Goal: Task Accomplishment & Management: Use online tool/utility

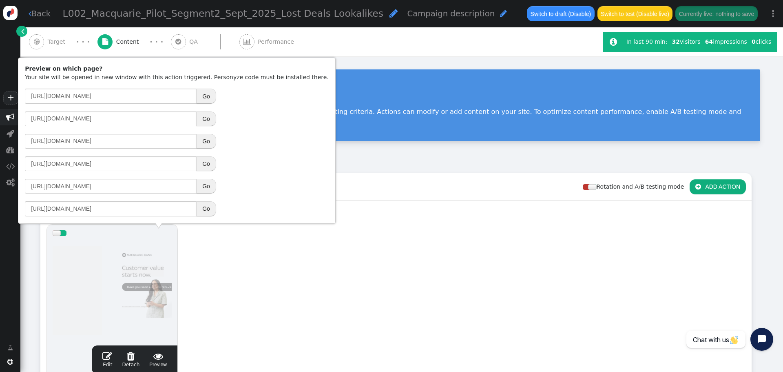
scroll to position [122, 0]
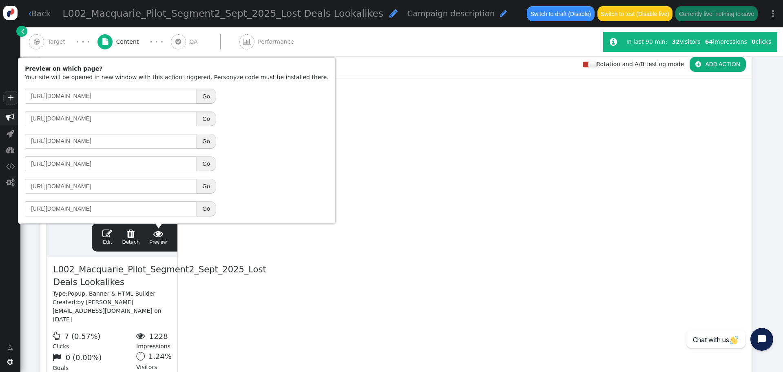
click at [44, 12] on link " Back" at bounding box center [40, 14] width 22 height 12
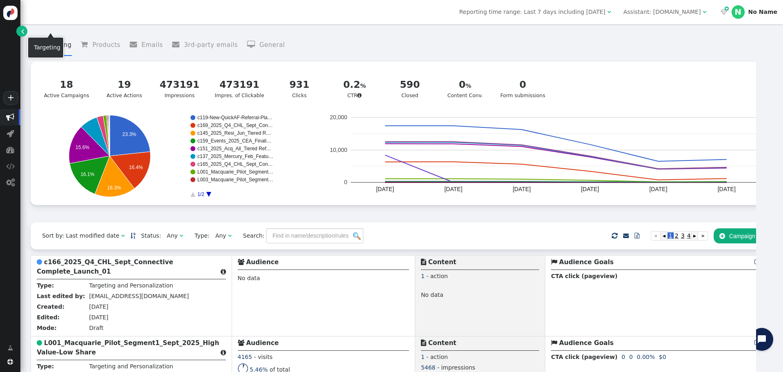
click at [40, 14] on div "Reporting time range: Last 7 days including [DATE]  Assistant: [DOMAIN_NAME] …" at bounding box center [401, 12] width 763 height 24
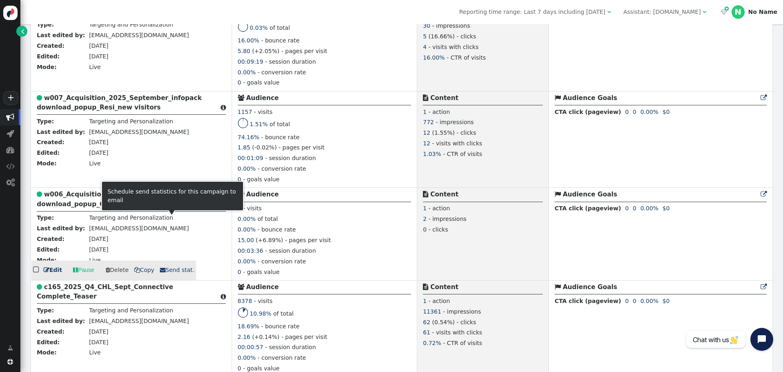
scroll to position [938, 0]
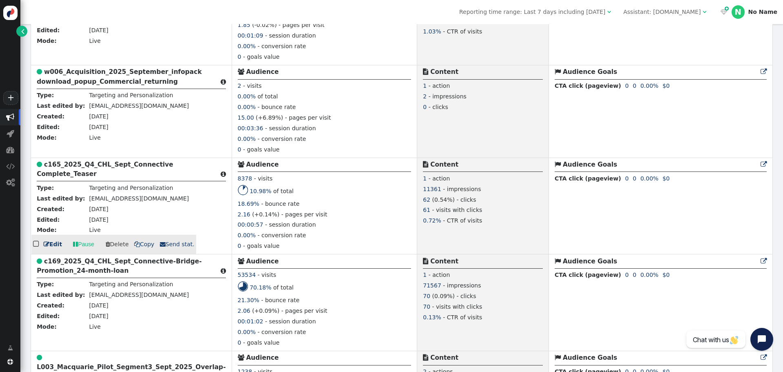
click at [95, 163] on b "c165_2025_Q4_CHL_Sept_Connective Complete_Teaser" at bounding box center [105, 169] width 137 height 17
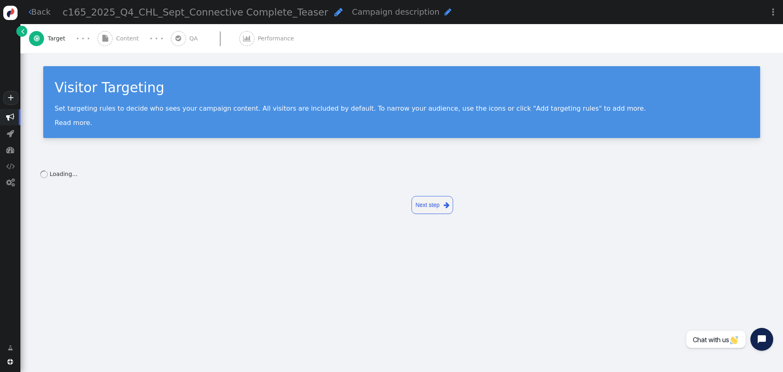
click at [124, 38] on span "Content" at bounding box center [129, 38] width 26 height 9
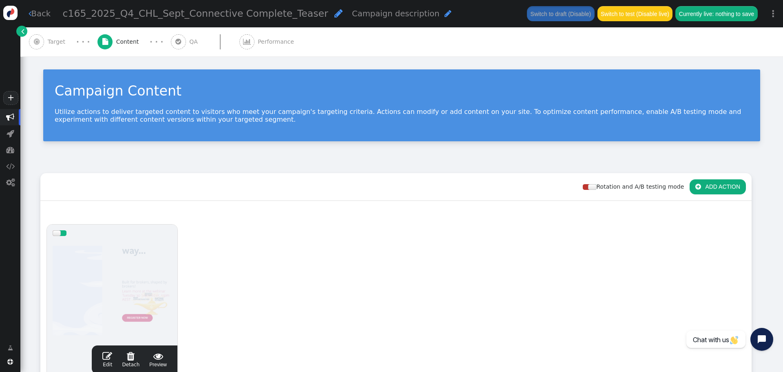
click at [159, 355] on span "" at bounding box center [158, 356] width 18 height 10
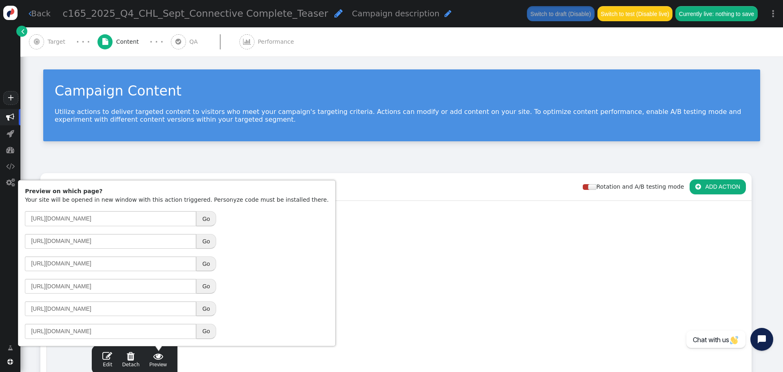
click at [201, 288] on button "Go" at bounding box center [206, 286] width 20 height 15
click at [33, 12] on link " Back" at bounding box center [40, 14] width 22 height 12
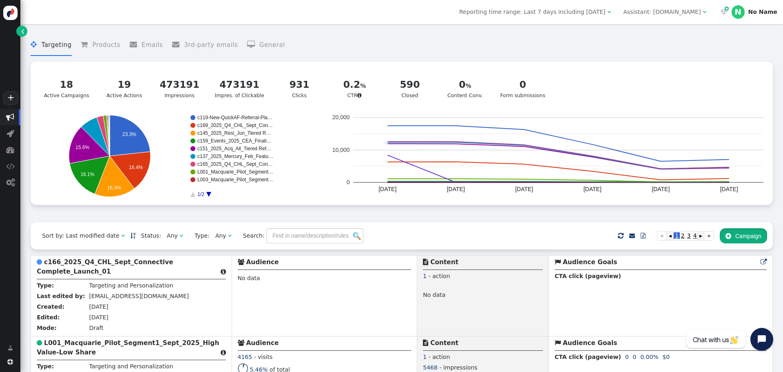
click at [745, 239] on button " Campaign" at bounding box center [743, 235] width 47 height 15
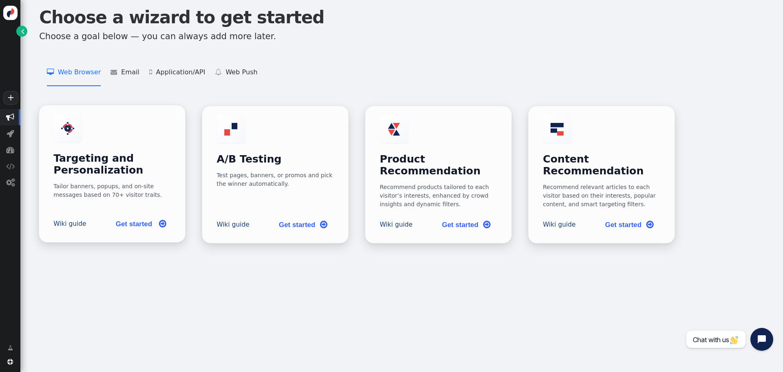
click at [101, 159] on h3 "Targeting and Personalization" at bounding box center [111, 165] width 117 height 24
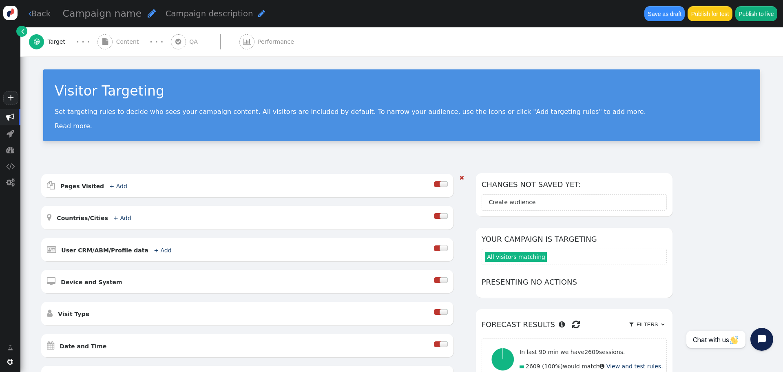
click at [448, 184] on div at bounding box center [444, 184] width 8 height 6
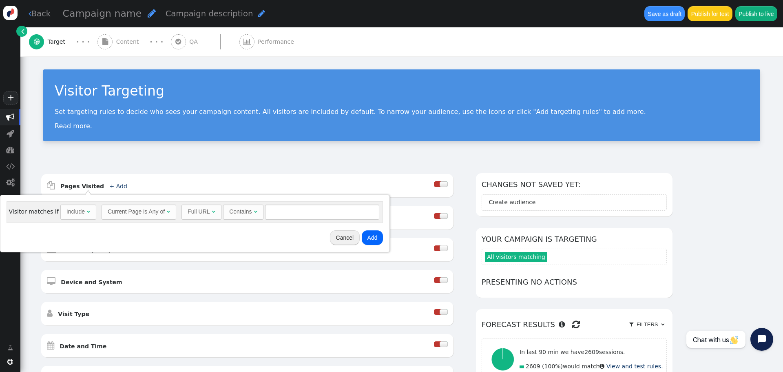
click at [66, 213] on div "Include" at bounding box center [75, 211] width 18 height 9
click at [292, 209] on input "text" at bounding box center [324, 211] width 114 height 15
type input "111"
click at [369, 238] on button "Add" at bounding box center [374, 237] width 22 height 15
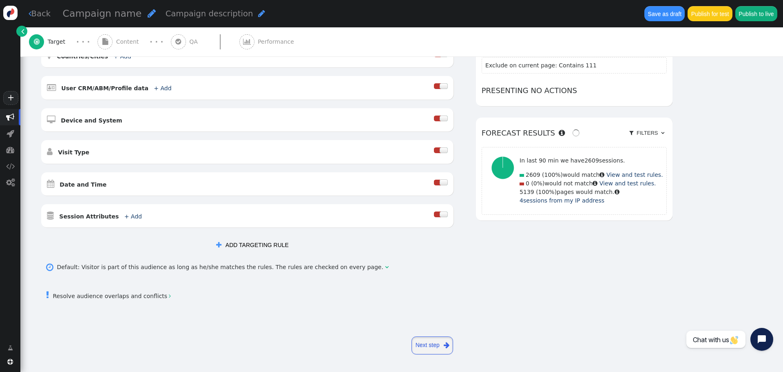
click at [428, 345] on link "Next step " at bounding box center [433, 345] width 42 height 18
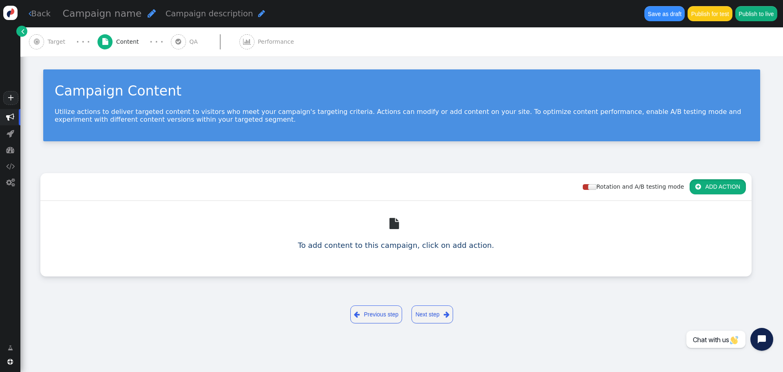
click at [721, 184] on button " ADD ACTION" at bounding box center [718, 186] width 56 height 15
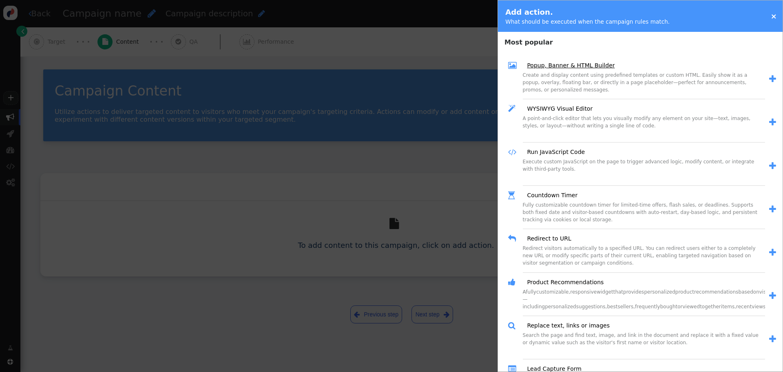
click at [555, 65] on link "Popup, Banner & HTML Builder" at bounding box center [567, 65] width 93 height 9
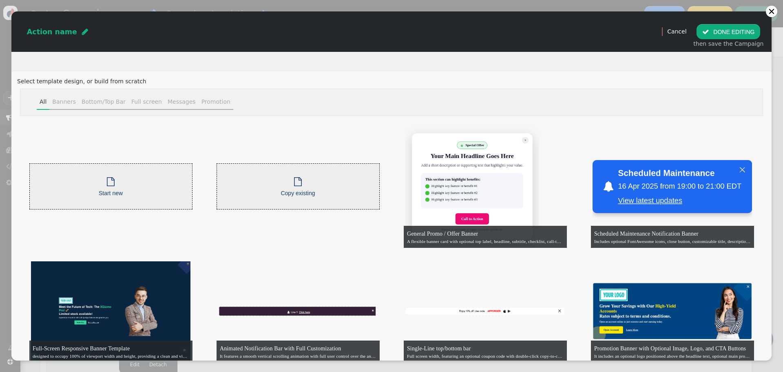
click at [294, 190] on span "Copy existing" at bounding box center [298, 193] width 34 height 7
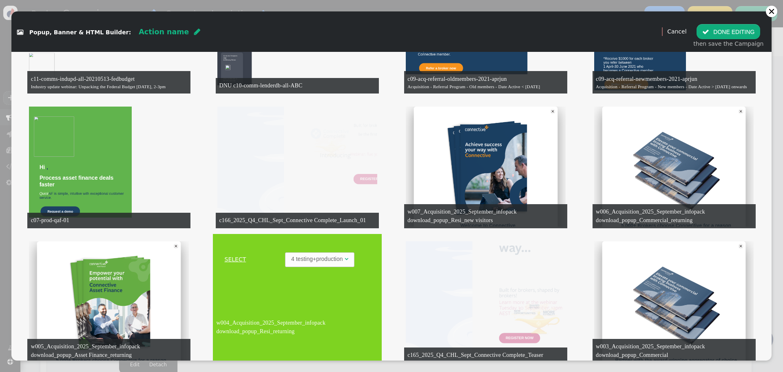
scroll to position [1427, 0]
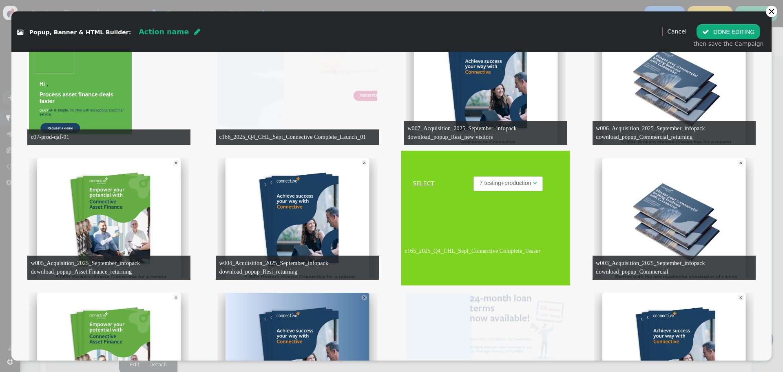
click at [420, 181] on link "SELECT" at bounding box center [423, 183] width 41 height 9
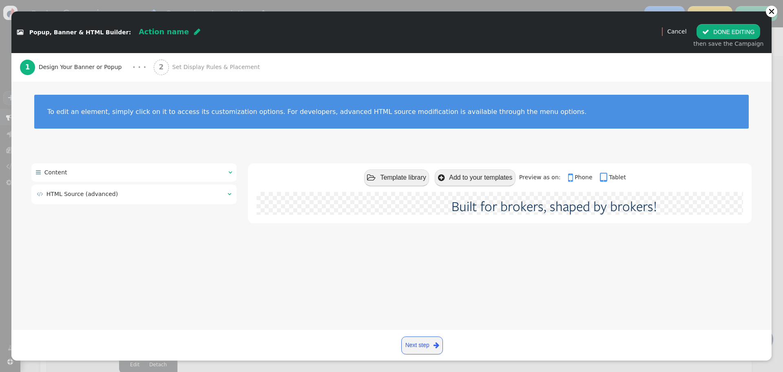
scroll to position [0, 0]
click at [194, 32] on span "" at bounding box center [197, 31] width 6 height 7
click at [170, 35] on input "text" at bounding box center [181, 31] width 84 height 15
type input "c167_2025_Q4_CHL_Sept_Connective Complete_Post-Launch"
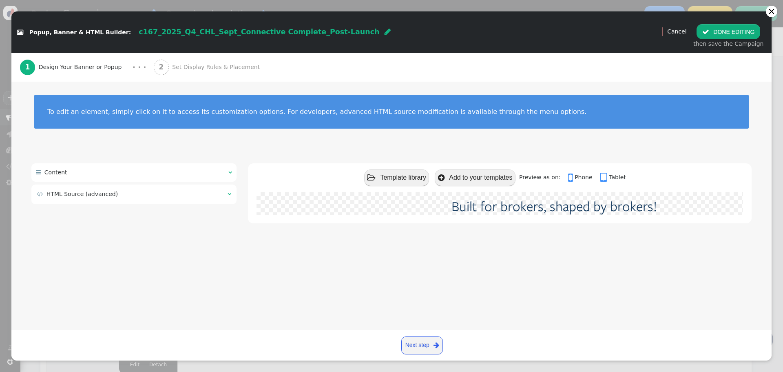
click at [201, 72] on div "2 Set Display Rules & Placement" at bounding box center [209, 67] width 110 height 29
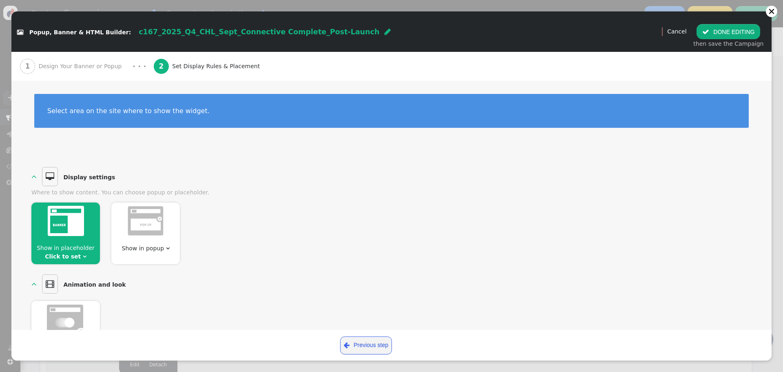
click at [69, 232] on img at bounding box center [66, 221] width 36 height 30
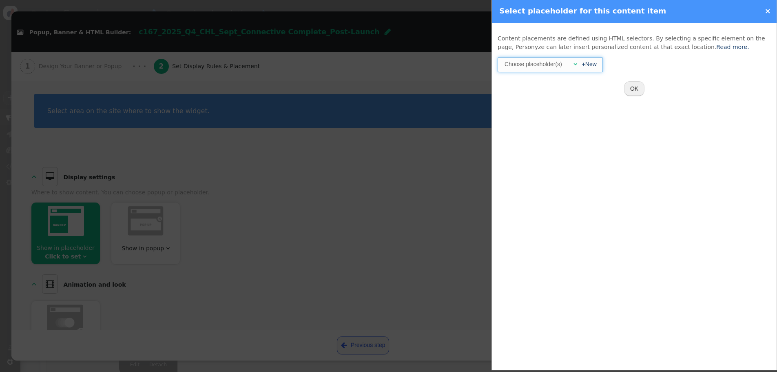
click at [568, 64] on div at bounding box center [566, 64] width 4 height 9
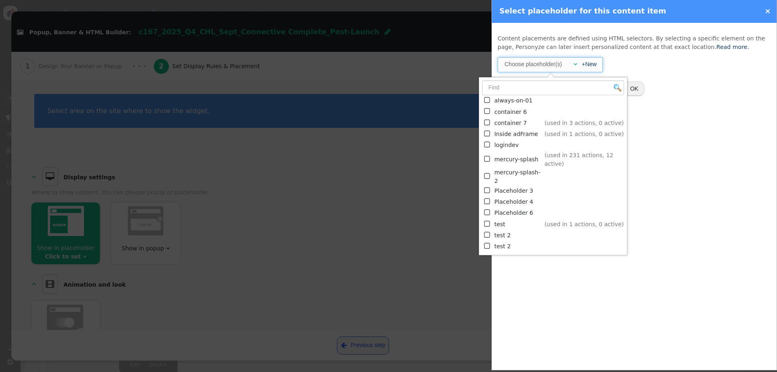
click at [485, 155] on span "" at bounding box center [487, 158] width 7 height 11
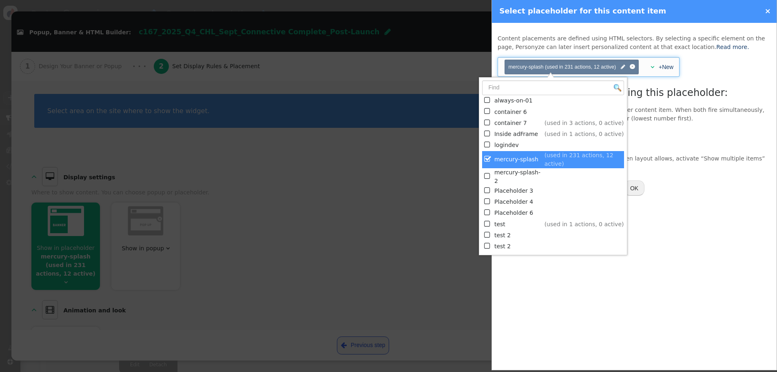
click at [727, 58] on div "Content placements are defined using HTML selectors. By selecting a specific el…" at bounding box center [634, 115] width 285 height 184
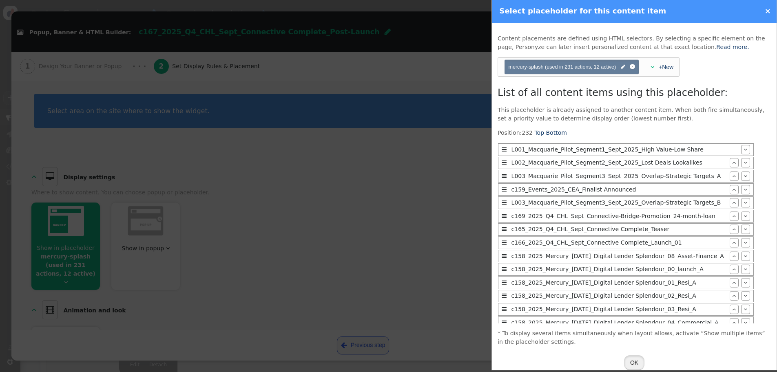
click at [632, 362] on button "OK" at bounding box center [634, 362] width 20 height 15
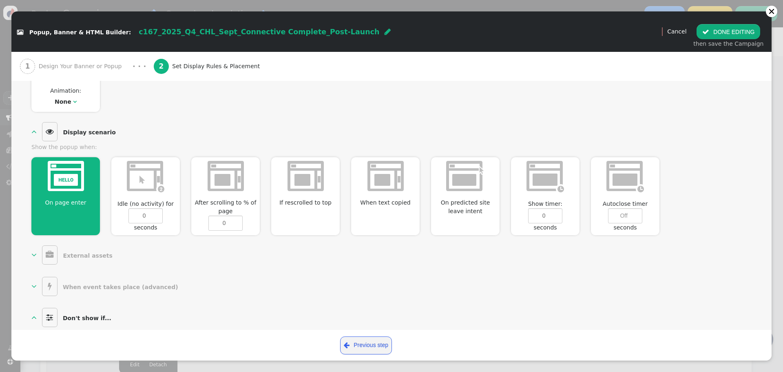
scroll to position [367, 0]
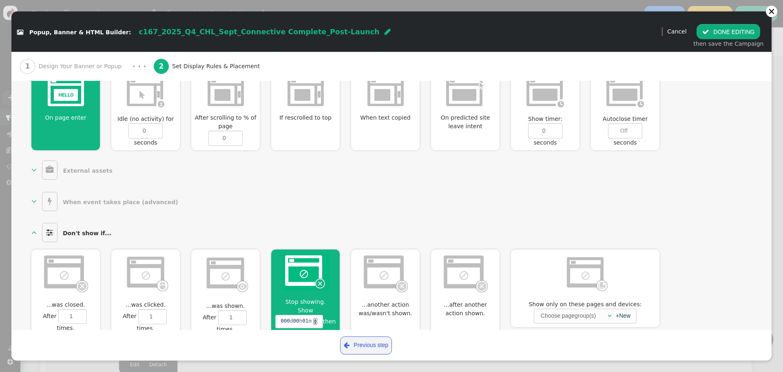
click at [295, 272] on img at bounding box center [305, 271] width 47 height 37
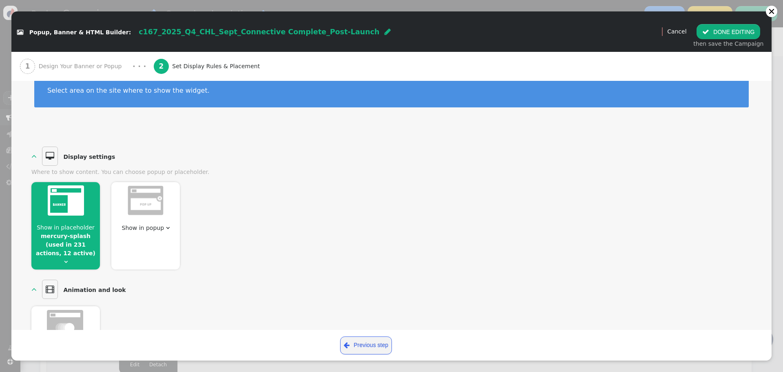
scroll to position [0, 0]
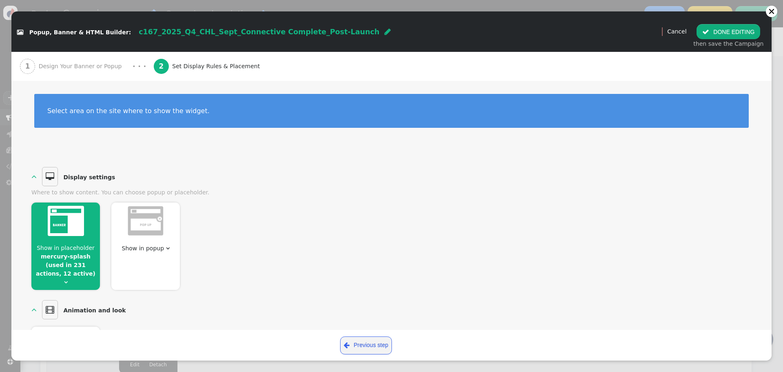
click at [64, 67] on span "Design Your Banner or Popup" at bounding box center [82, 66] width 86 height 9
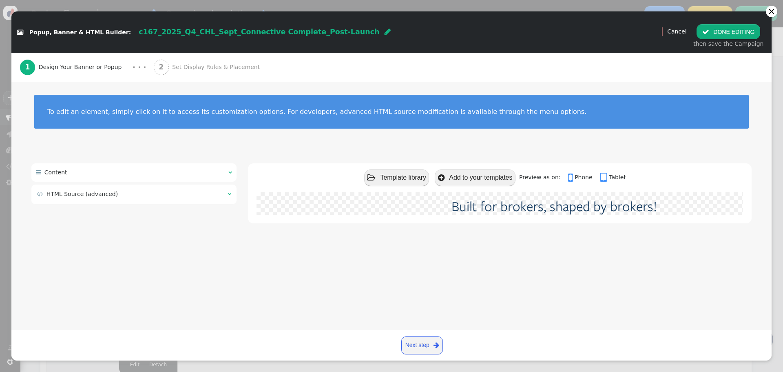
click at [737, 28] on button " DONE EDITING" at bounding box center [729, 31] width 64 height 15
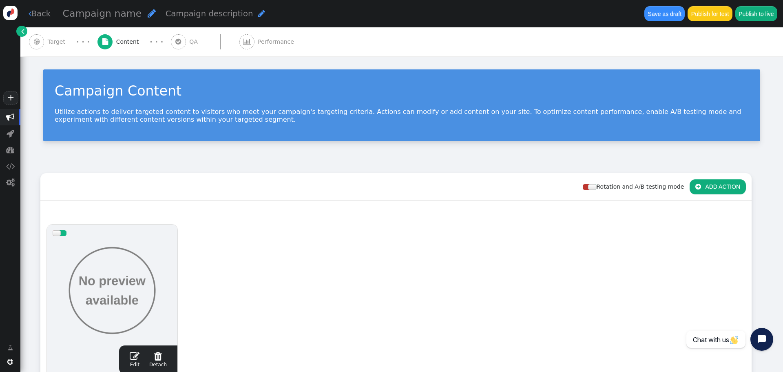
click at [148, 13] on span "" at bounding box center [152, 13] width 8 height 9
type input "c167_2025_Q4_CHL_Sept_Connective Complete_Post-Launch"
click at [137, 14] on input "c167_2025_Q4_CHL_Sept_Connective Complete_Post-Launch" at bounding box center [105, 14] width 84 height 15
click at [663, 13] on button "Save as draft" at bounding box center [664, 13] width 40 height 15
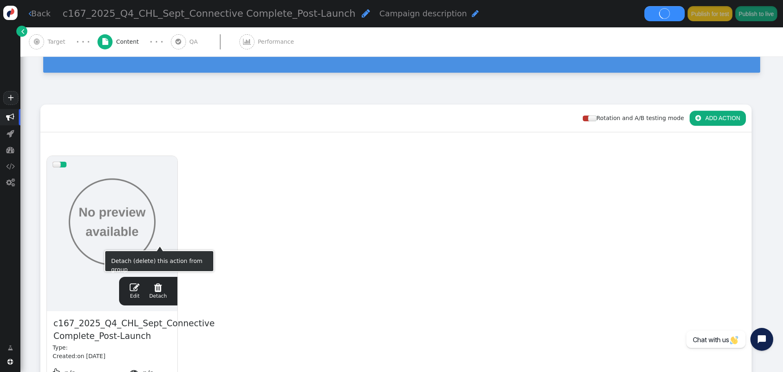
scroll to position [0, 0]
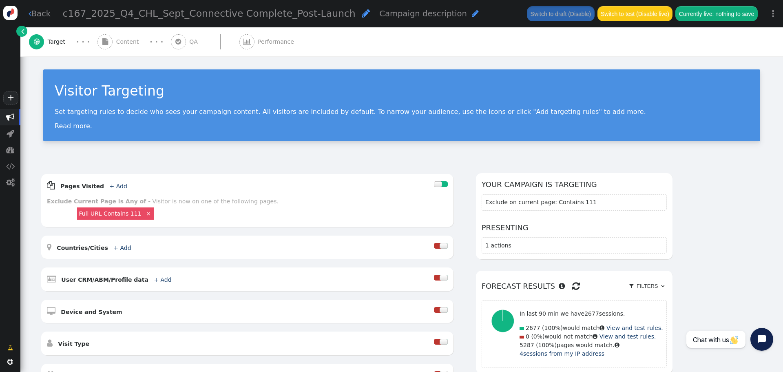
click at [126, 44] on span "Content" at bounding box center [129, 42] width 26 height 9
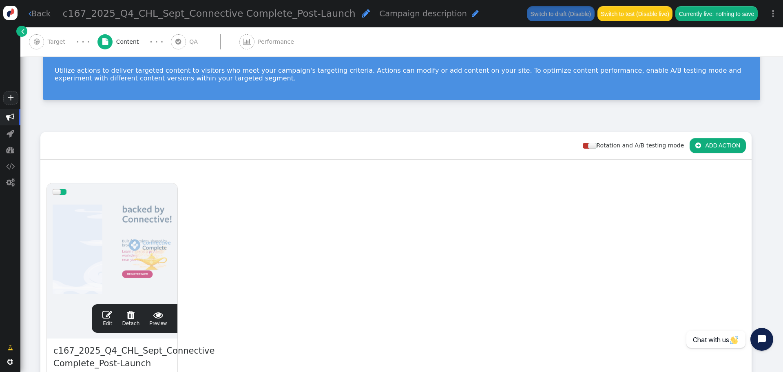
scroll to position [122, 0]
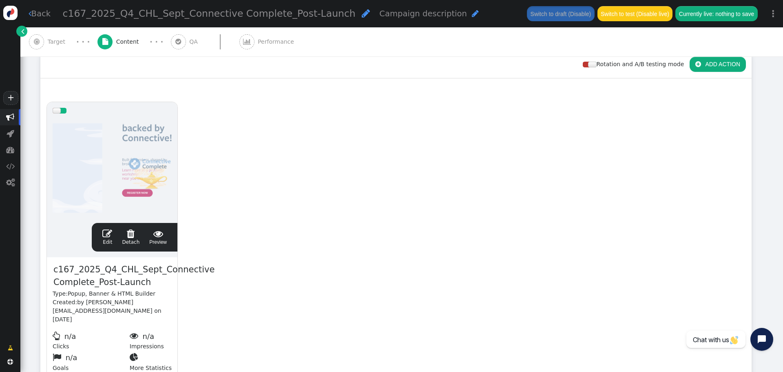
click at [110, 235] on span "" at bounding box center [107, 233] width 10 height 10
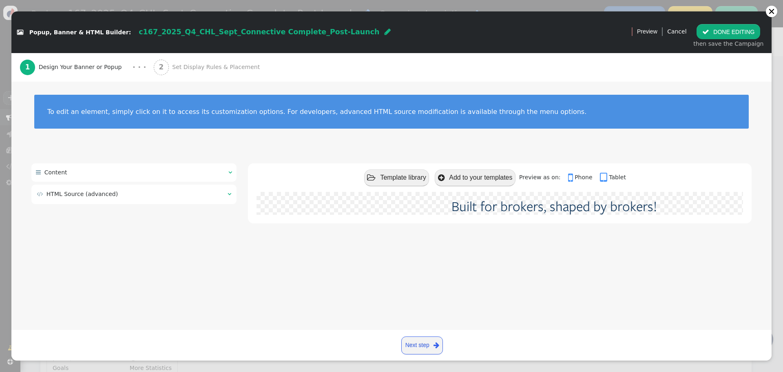
click at [219, 197] on td " HTML Source (advanced)" at bounding box center [129, 194] width 185 height 9
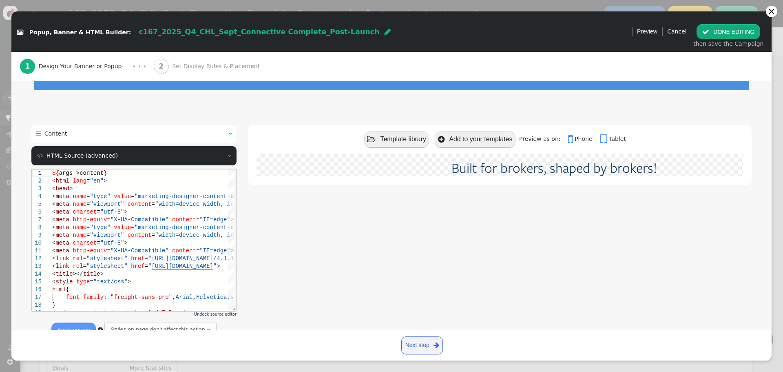
scroll to position [68, 0]
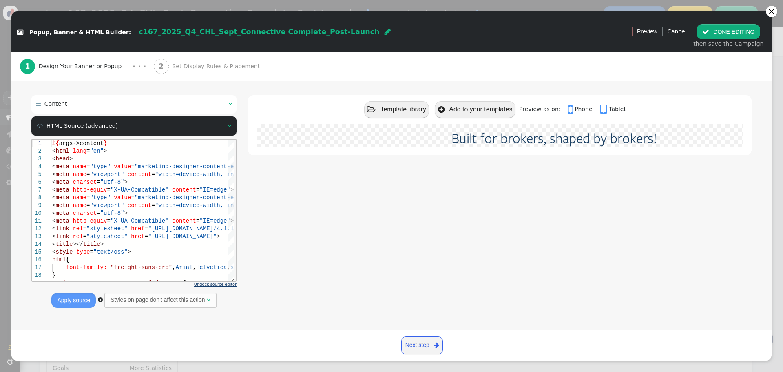
click at [222, 285] on span "Undock source editor" at bounding box center [215, 284] width 42 height 4
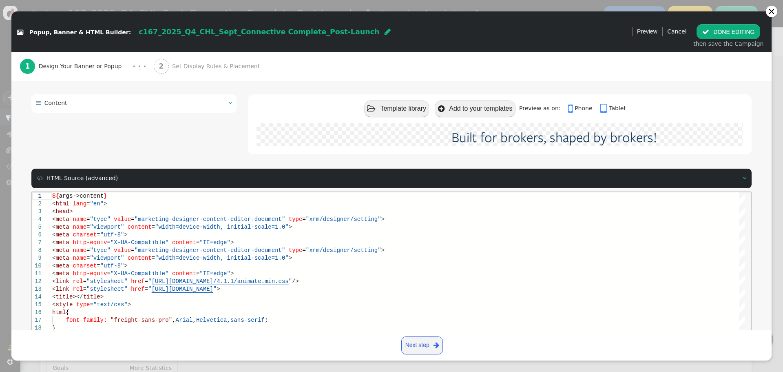
scroll to position [110, 0]
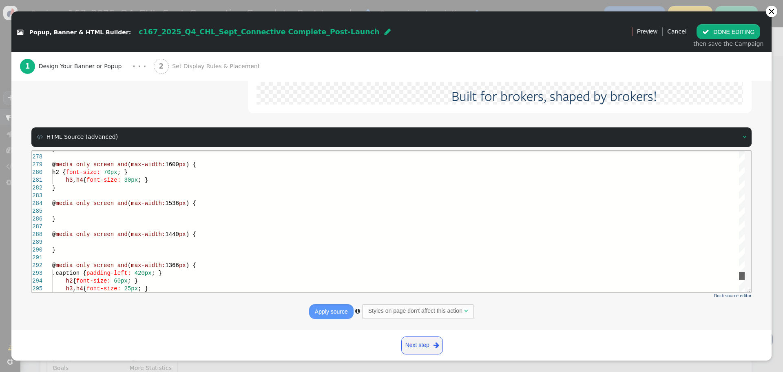
drag, startPoint x: 741, startPoint y: 157, endPoint x: 779, endPoint y: 426, distance: 271.4
click at [751, 150] on html "277 278 279 280 281 282 283 284 285 286 287 288 289 290 291 292 293 294 295 } @…" at bounding box center [391, 150] width 719 height 0
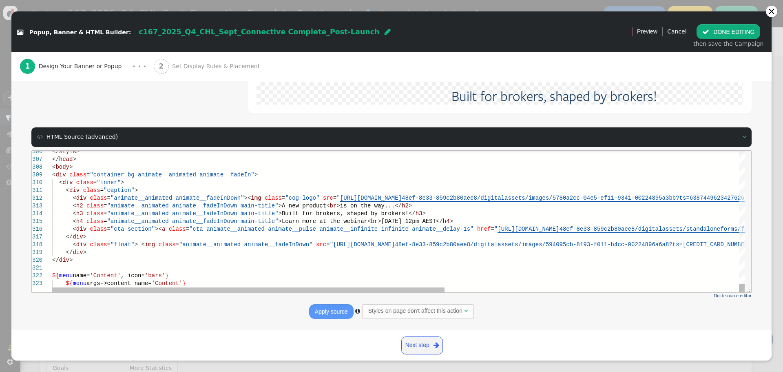
scroll to position [0, 0]
click at [333, 246] on span "[URL][DOMAIN_NAME]" at bounding box center [364, 244] width 62 height 7
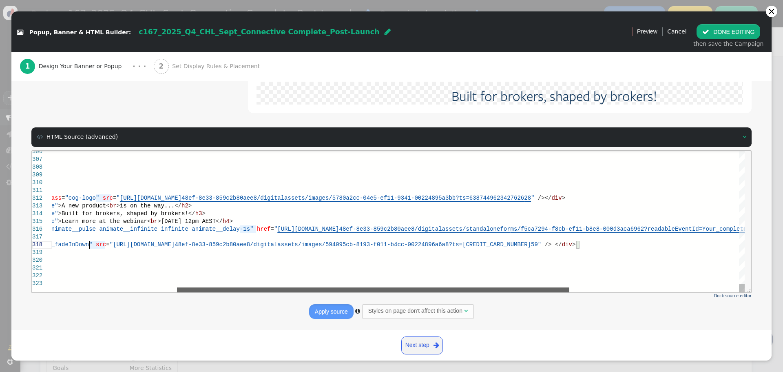
drag, startPoint x: 439, startPoint y: 285, endPoint x: 555, endPoint y: 250, distance: 121.0
click at [518, 278] on div "</ style > </ head > < body > < div class = "container bg animate__animated ani…" at bounding box center [398, 220] width 693 height 141
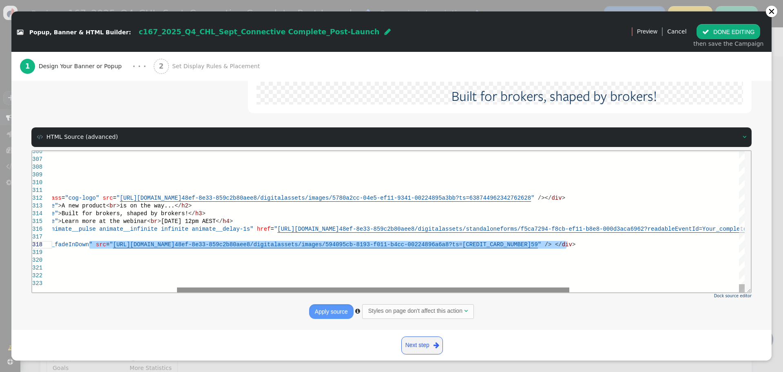
paste textarea "href="[URL][DOMAIN_NAME]" target="_blank">REGISTER NOW</a></div> </div> <div cl…"
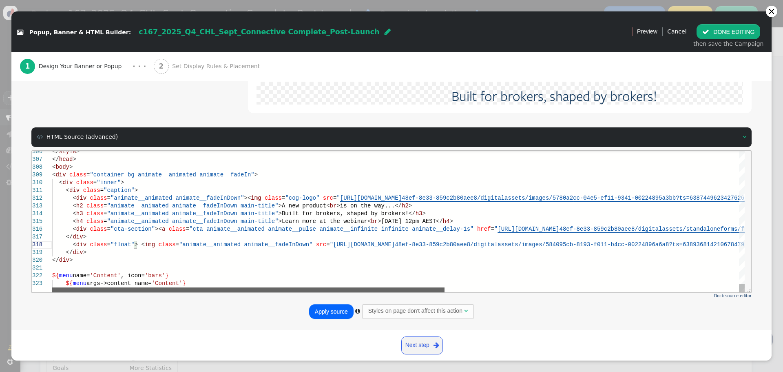
drag, startPoint x: 554, startPoint y: 287, endPoint x: 391, endPoint y: 274, distance: 163.7
click at [407, 281] on div "</ style > </ head > < body > < div class = "container bg animate__animated ani…" at bounding box center [398, 220] width 693 height 141
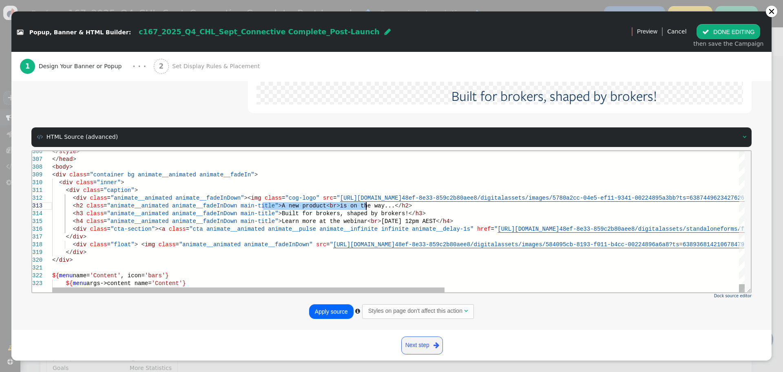
drag, startPoint x: 262, startPoint y: 206, endPoint x: 365, endPoint y: 203, distance: 103.2
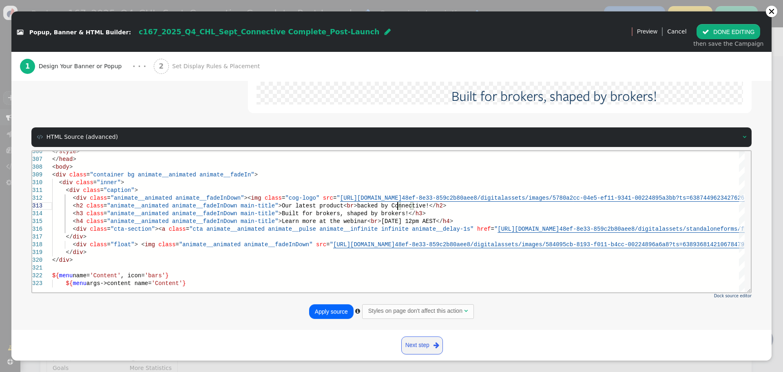
scroll to position [16, 345]
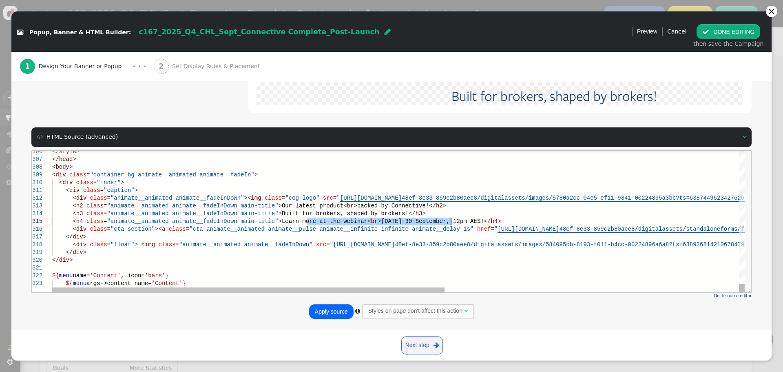
drag, startPoint x: 307, startPoint y: 219, endPoint x: 452, endPoint y: 219, distance: 145.2
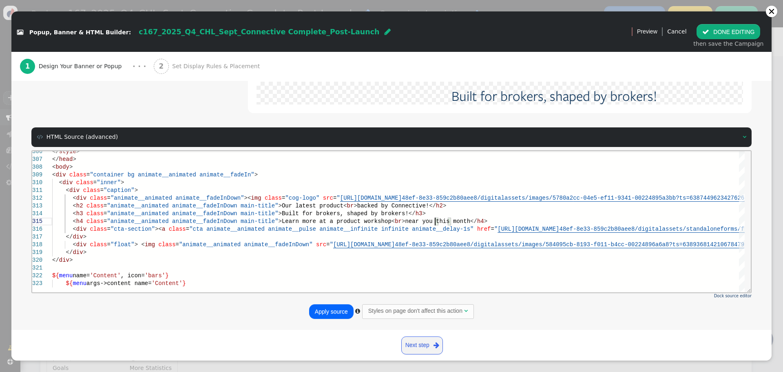
scroll to position [24, 386]
type textarea "[DOMAIN_NAME][URL]" /></div> <h2 class="animate__animated animate__fadeInDown m…"
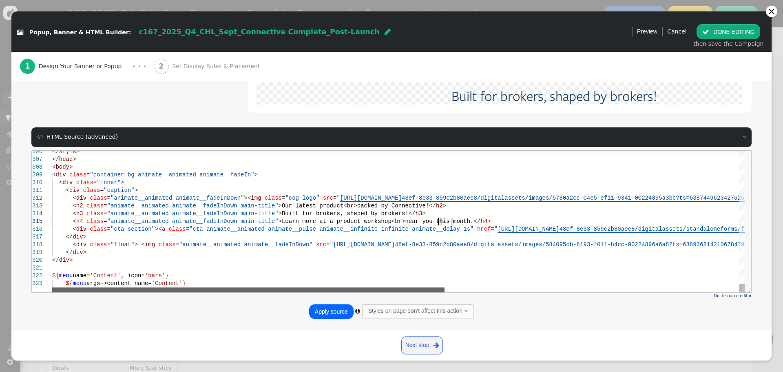
drag, startPoint x: 442, startPoint y: 285, endPoint x: 297, endPoint y: 290, distance: 144.9
click at [309, 274] on div "</ style > </ head > < body > < div class = "container bg animate__animated ani…" at bounding box center [398, 220] width 693 height 141
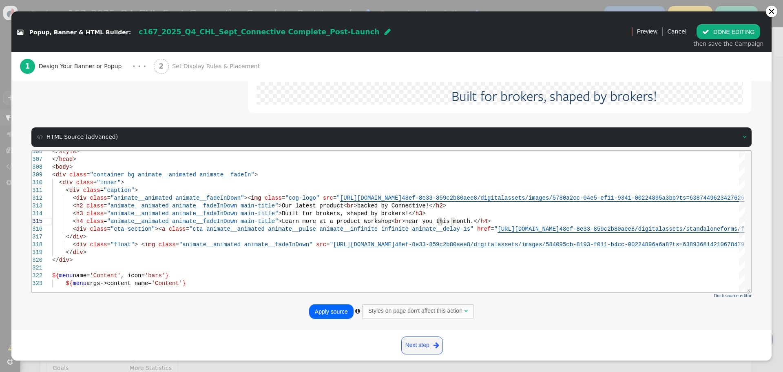
click at [331, 308] on button "Apply source" at bounding box center [331, 311] width 44 height 15
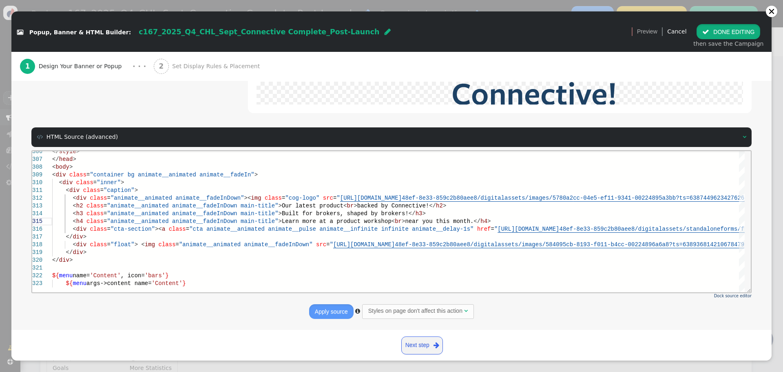
click at [727, 27] on button " DONE EDITING" at bounding box center [729, 31] width 64 height 15
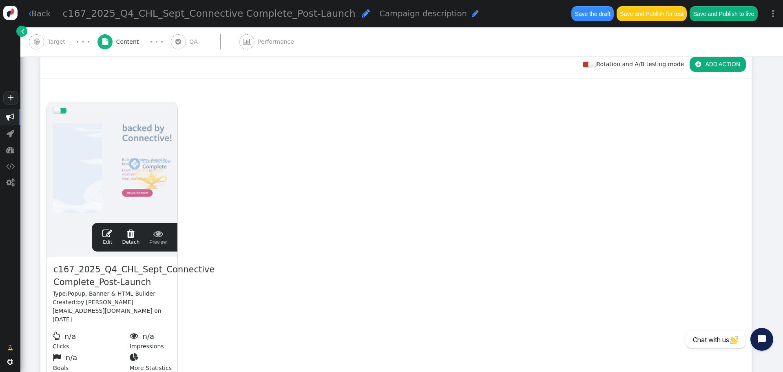
scroll to position [0, 0]
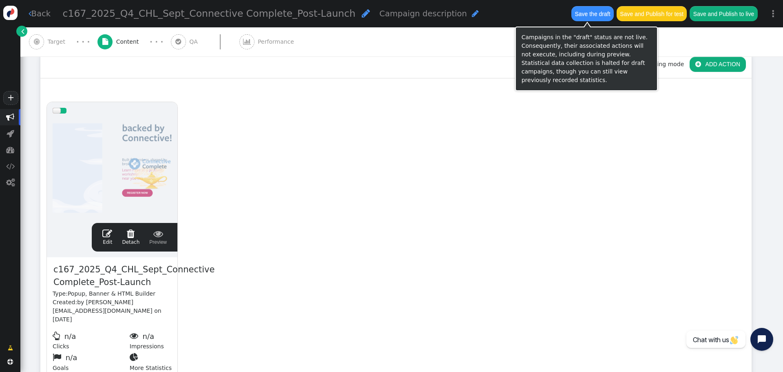
click at [597, 17] on button "Save the draft" at bounding box center [592, 13] width 42 height 15
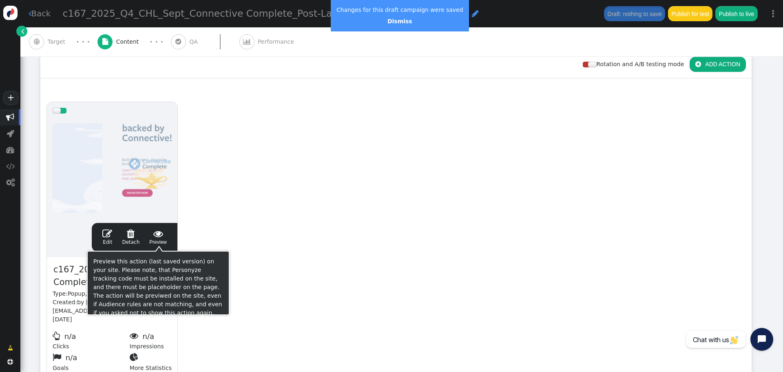
click at [158, 232] on span "" at bounding box center [158, 233] width 18 height 10
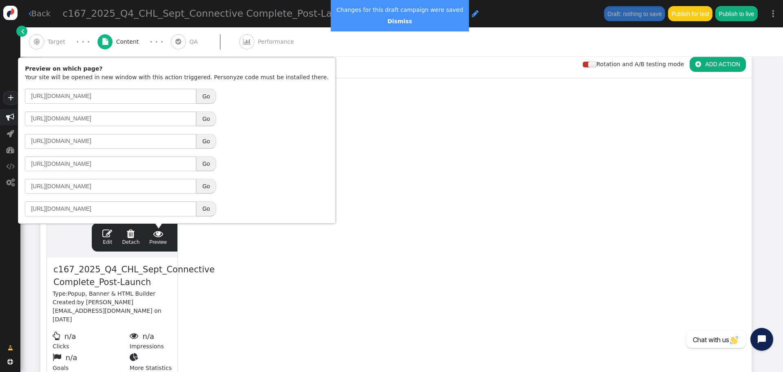
click at [208, 158] on button "Go" at bounding box center [206, 163] width 20 height 15
click at [106, 230] on span "" at bounding box center [107, 233] width 10 height 10
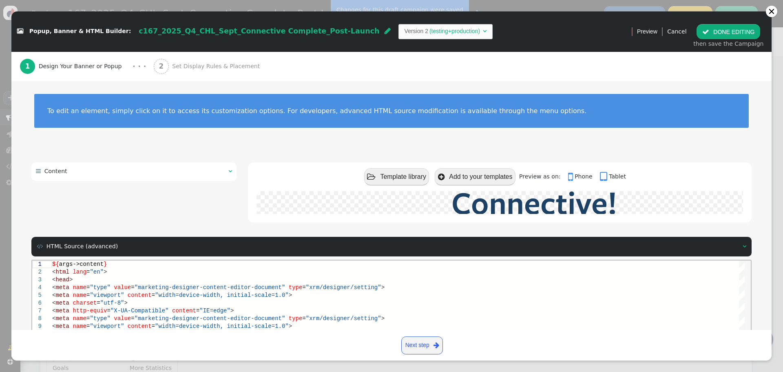
scroll to position [110, 0]
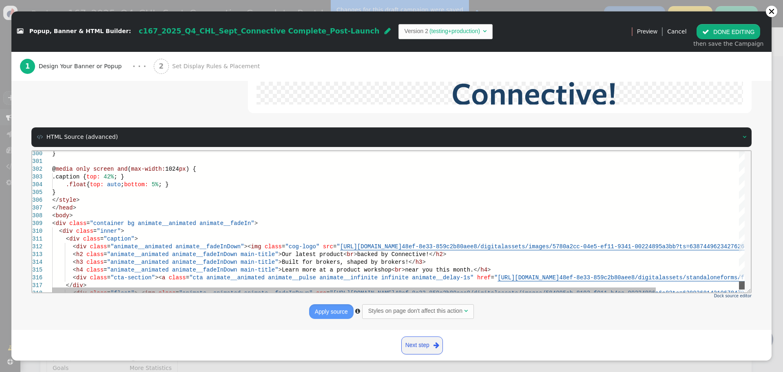
drag, startPoint x: 740, startPoint y: 157, endPoint x: 446, endPoint y: 272, distance: 315.9
click at [751, 150] on html "300 301 302 303 304 305 306 307 308 309 310 311 312 313 314 315 316 317 318 } @…" at bounding box center [391, 150] width 719 height 0
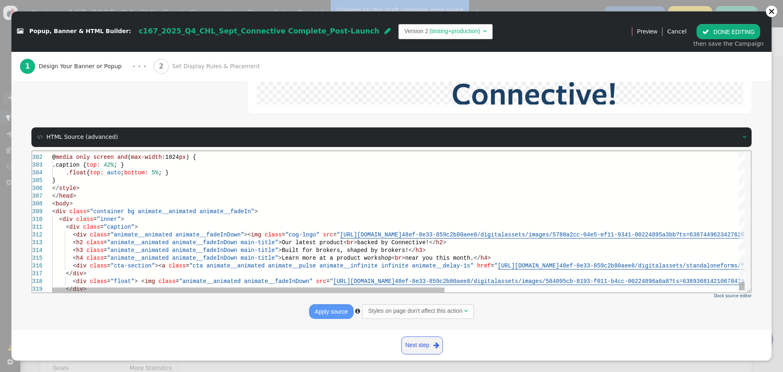
scroll to position [0, 0]
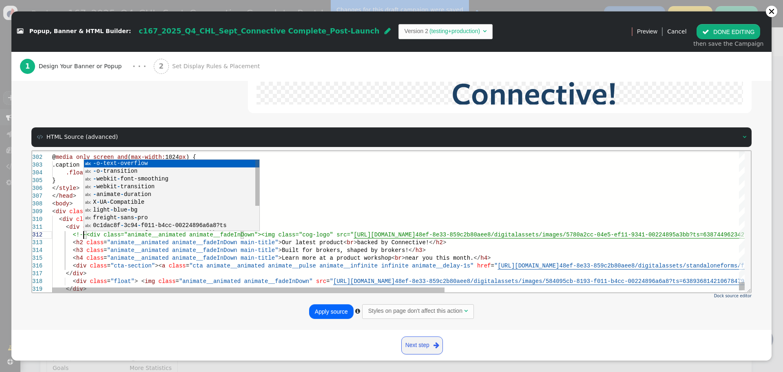
scroll to position [8, 31]
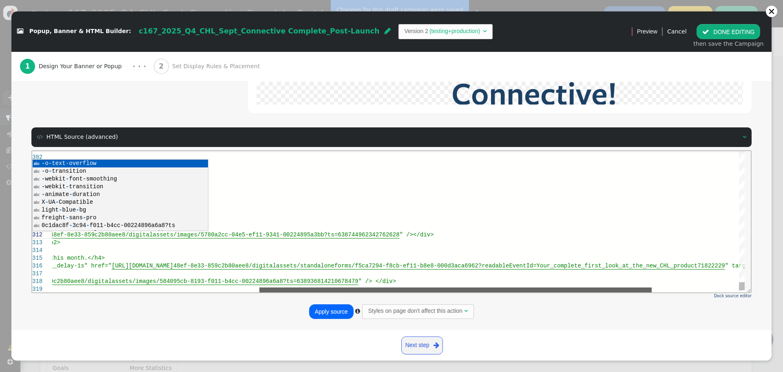
drag, startPoint x: 430, startPoint y: 290, endPoint x: 521, endPoint y: 224, distance: 112.3
click at [633, 288] on div at bounding box center [455, 289] width 392 height 5
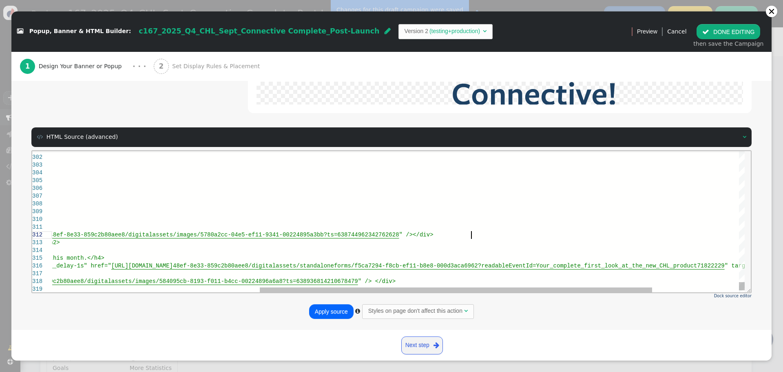
click at [510, 235] on div "<!--<div class="animate__animated animate__fadeInD own"><img class="cog-logo" s…" at bounding box center [292, 234] width 1212 height 8
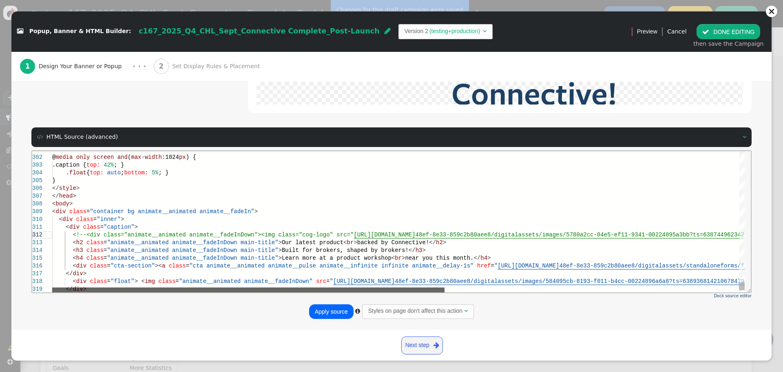
drag, startPoint x: 480, startPoint y: 290, endPoint x: 234, endPoint y: 296, distance: 246.4
click at [234, 150] on html "301 302 303 304 305 306 307 308 309 310 311 312 313 314 315 316 317 318 319 @ m…" at bounding box center [391, 150] width 719 height 0
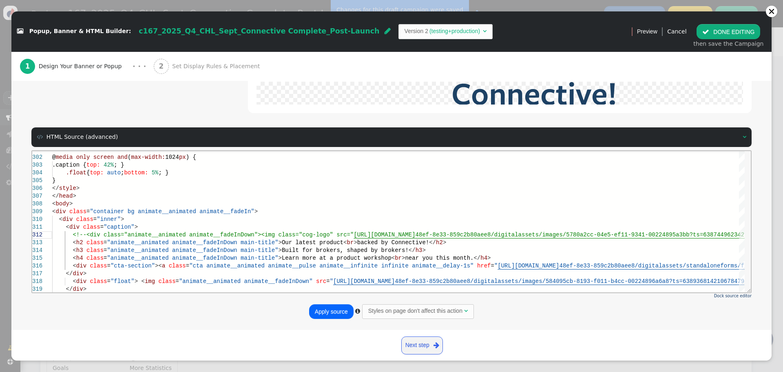
type textarea "<div class="caption"> <!--<div class="animate__animated animate__fadeInDown"><i…"
click at [337, 311] on button "Apply source" at bounding box center [331, 311] width 44 height 15
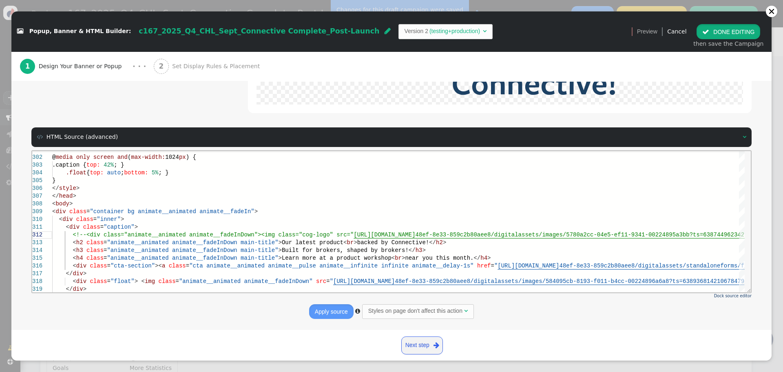
click at [724, 33] on button " DONE EDITING" at bounding box center [729, 31] width 64 height 15
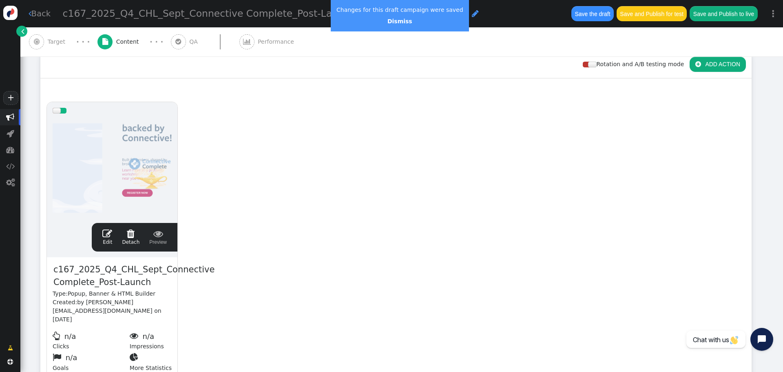
scroll to position [0, 0]
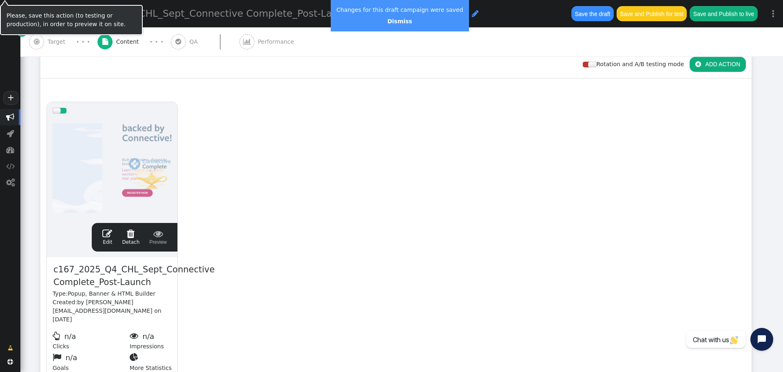
click at [600, 10] on button "Save the draft" at bounding box center [592, 13] width 42 height 15
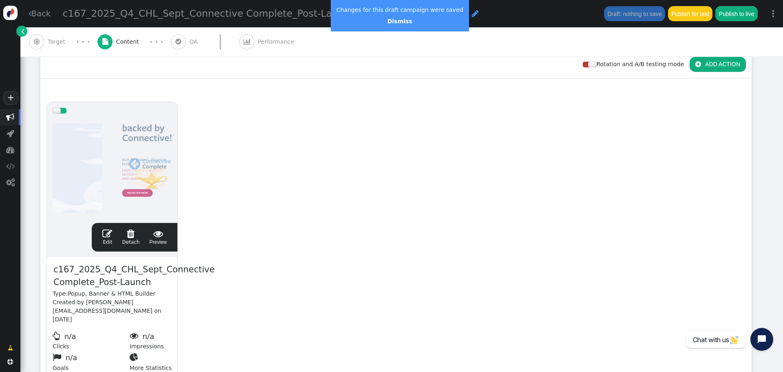
click at [108, 229] on span "" at bounding box center [107, 233] width 10 height 10
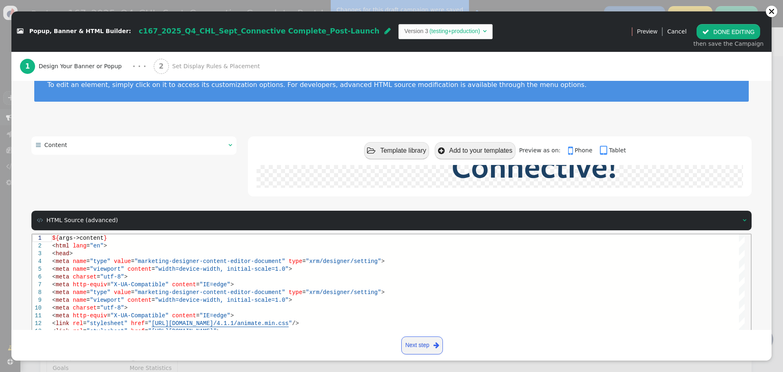
scroll to position [110, 0]
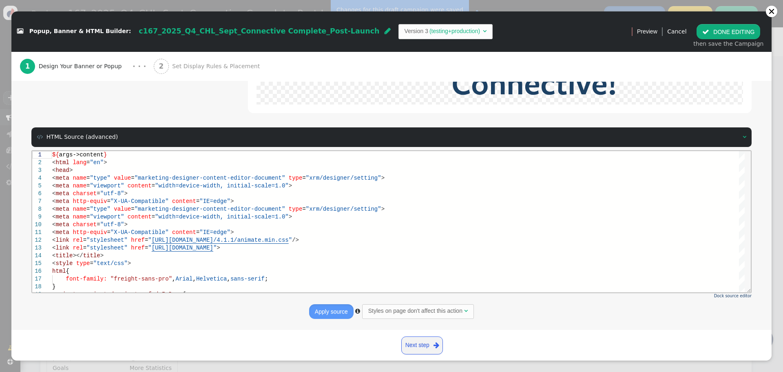
drag, startPoint x: 771, startPoint y: 117, endPoint x: 702, endPoint y: 33, distance: 108.7
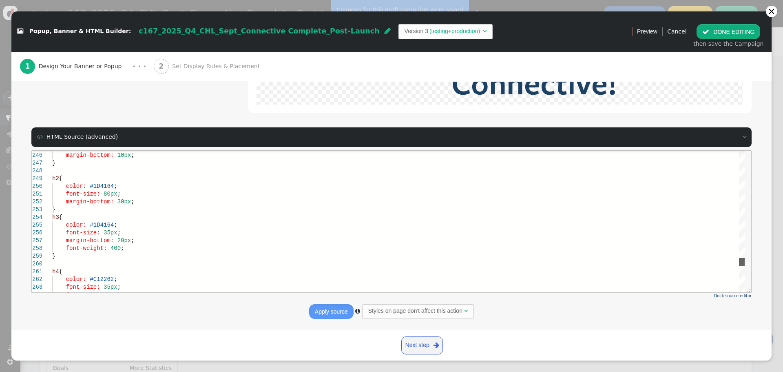
drag, startPoint x: 742, startPoint y: 153, endPoint x: 751, endPoint y: 260, distance: 106.8
click at [751, 150] on html "245 246 247 248 249 250 251 252 253 254 255 256 257 258 259 260 261 262 263 264…" at bounding box center [391, 150] width 719 height 0
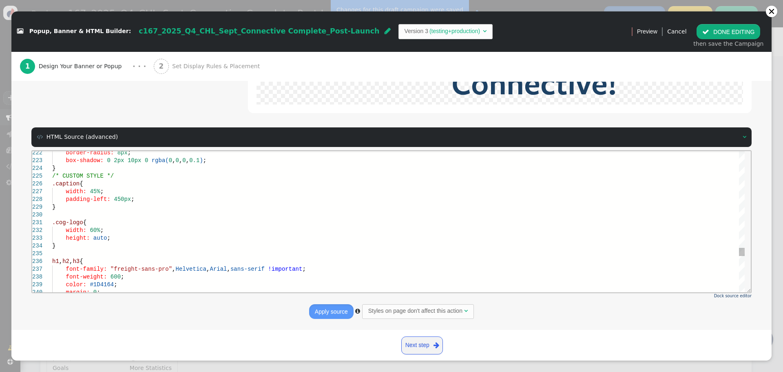
click at [143, 199] on div "padding-left: 450px ;" at bounding box center [398, 199] width 693 height 8
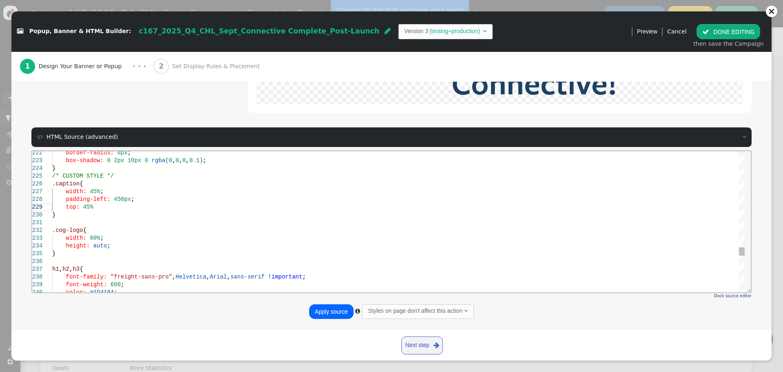
scroll to position [62, 40]
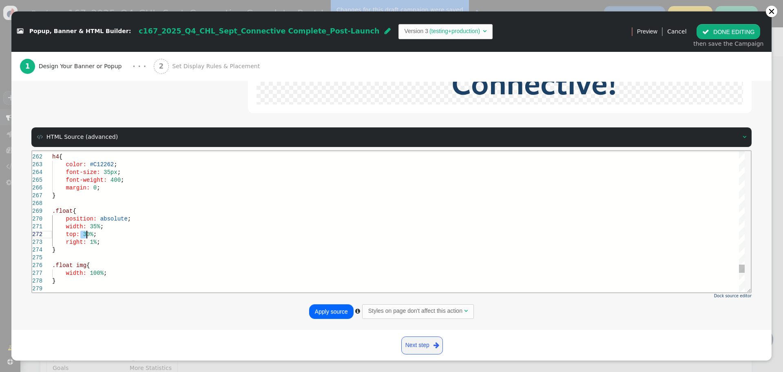
drag, startPoint x: 82, startPoint y: 235, endPoint x: 86, endPoint y: 235, distance: 4.9
drag, startPoint x: 81, startPoint y: 234, endPoint x: 87, endPoint y: 235, distance: 5.8
drag, startPoint x: 87, startPoint y: 240, endPoint x: 93, endPoint y: 241, distance: 5.9
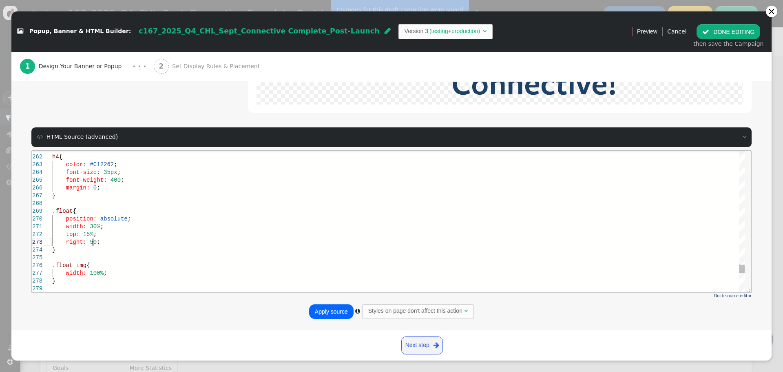
scroll to position [16, 47]
type textarea "width: 30%; top: 15%; right: 50px; } .float img { width: 100%; } @media only sc…"
click at [331, 306] on button "Apply source" at bounding box center [331, 311] width 44 height 15
drag, startPoint x: 734, startPoint y: 28, endPoint x: 708, endPoint y: 27, distance: 26.1
click at [734, 29] on button " DONE EDITING" at bounding box center [729, 31] width 64 height 15
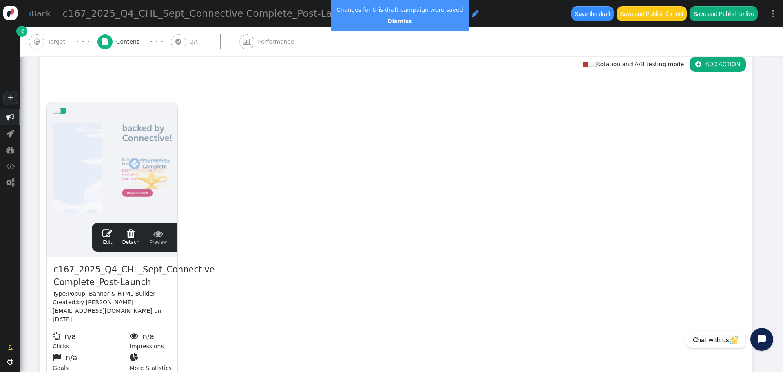
scroll to position [0, 0]
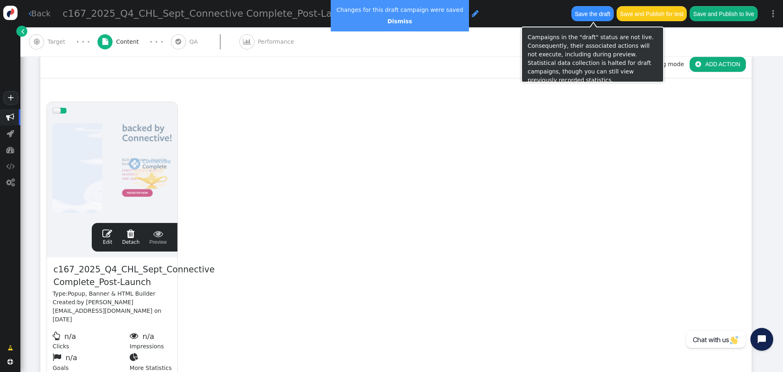
click at [588, 15] on button "Save the draft" at bounding box center [592, 13] width 42 height 15
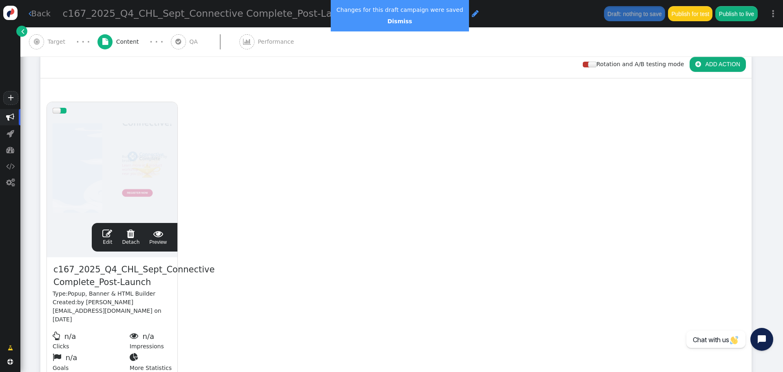
click at [110, 237] on span "" at bounding box center [107, 233] width 10 height 10
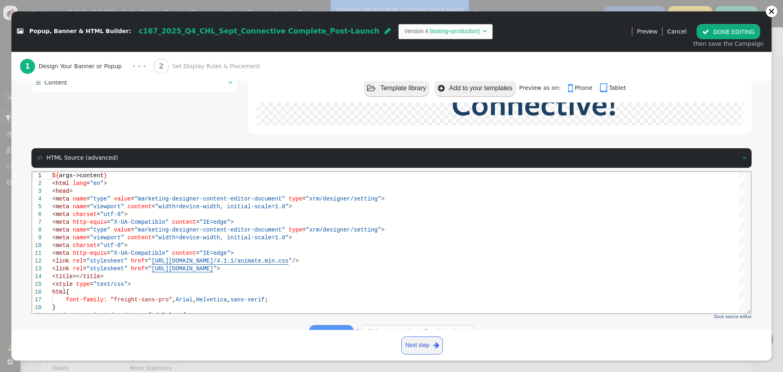
scroll to position [110, 0]
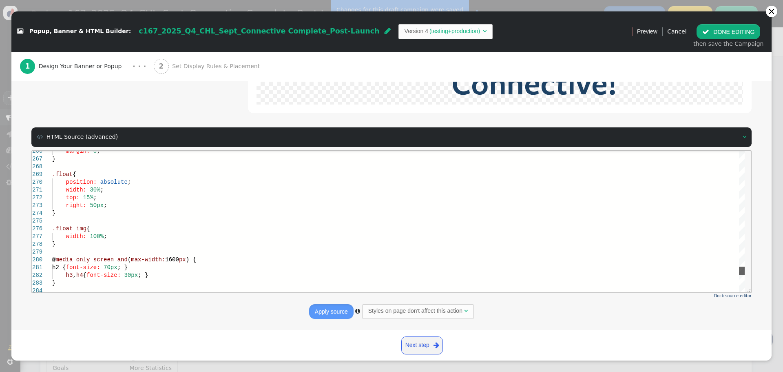
drag, startPoint x: 743, startPoint y: 157, endPoint x: 311, endPoint y: 260, distance: 444.1
click at [741, 270] on div at bounding box center [742, 270] width 6 height 8
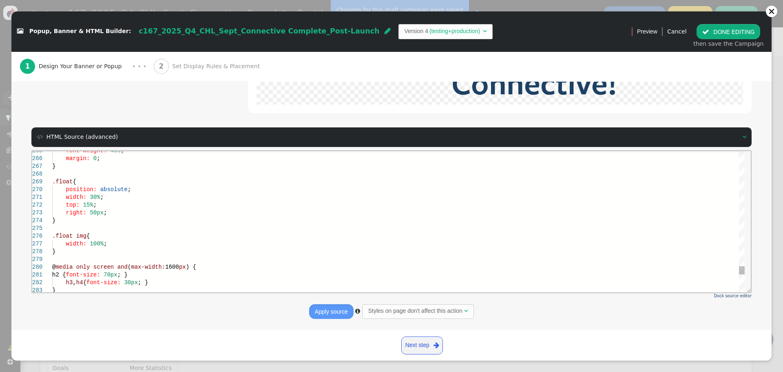
scroll to position [0, 0]
drag, startPoint x: 88, startPoint y: 197, endPoint x: 93, endPoint y: 197, distance: 5.3
click at [331, 312] on button "Apply source" at bounding box center [331, 311] width 44 height 15
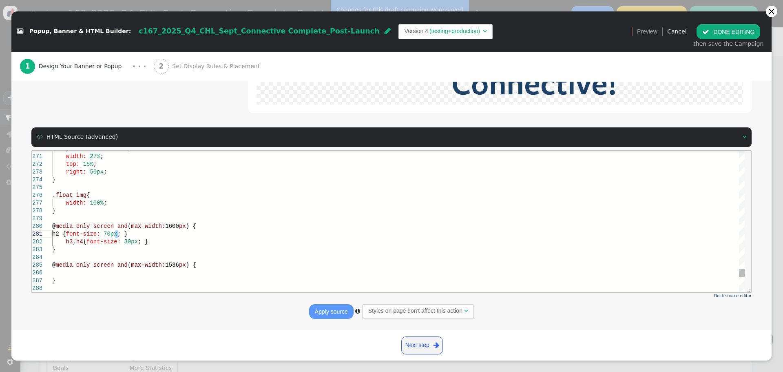
scroll to position [0, 66]
click at [153, 242] on div "h3 , h4 { font-size: 30px ; }" at bounding box center [398, 241] width 693 height 8
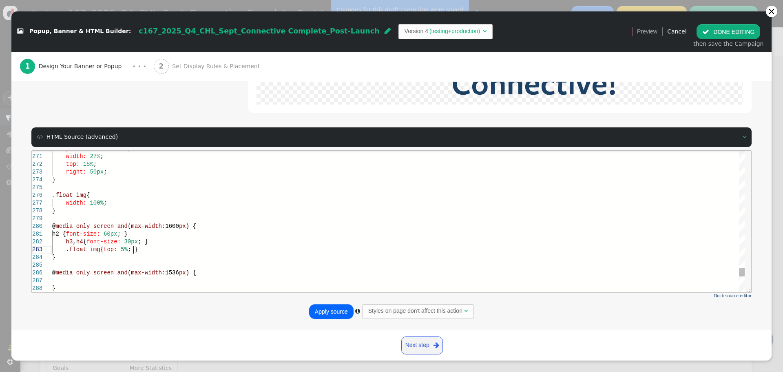
scroll to position [16, 82]
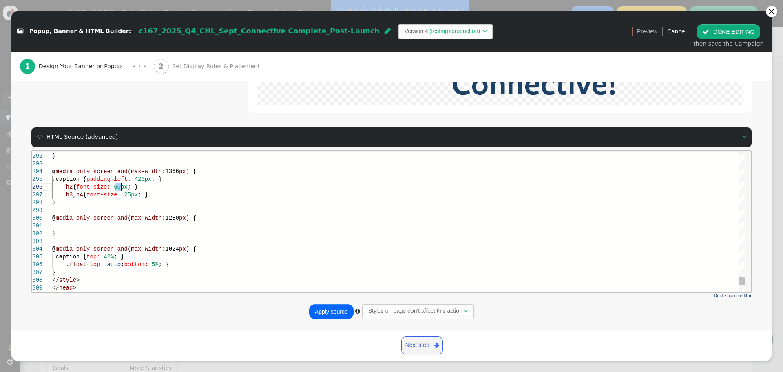
drag, startPoint x: 115, startPoint y: 187, endPoint x: 119, endPoint y: 187, distance: 4.9
click at [162, 196] on div "h3 , h4 { font-size: 25px ; }" at bounding box center [398, 194] width 693 height 8
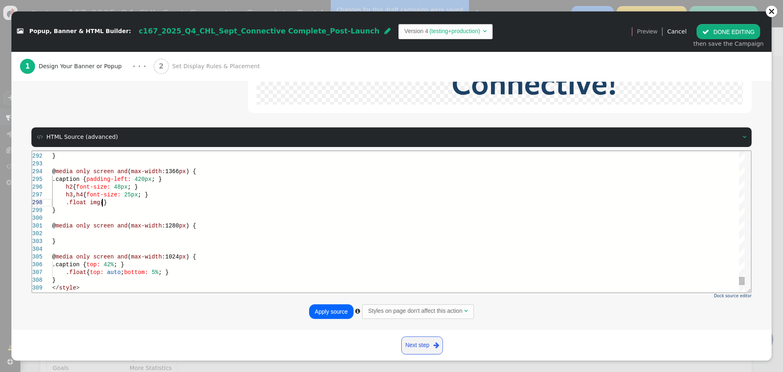
scroll to position [55, 53]
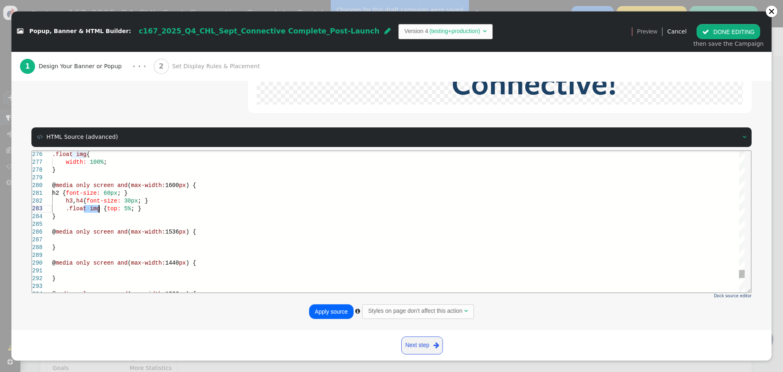
drag, startPoint x: 85, startPoint y: 209, endPoint x: 99, endPoint y: 209, distance: 13.9
click at [186, 242] on div at bounding box center [398, 239] width 693 height 8
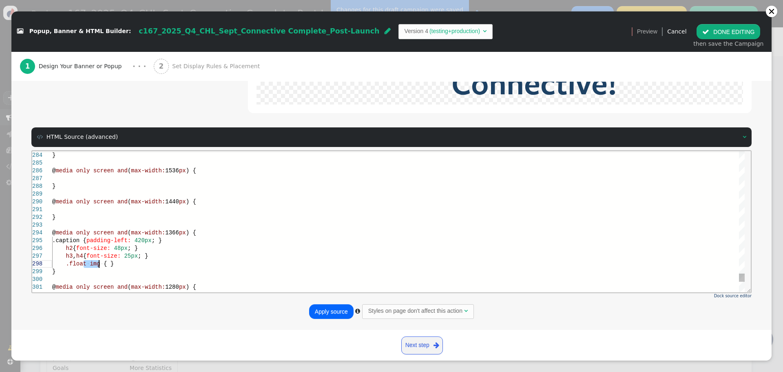
drag, startPoint x: 85, startPoint y: 262, endPoint x: 96, endPoint y: 262, distance: 10.6
click at [91, 263] on span "{ }" at bounding box center [91, 263] width 10 height 7
type textarea "} @media only screen and (max-width: 1366px) { .caption { padding-left: 420px; …"
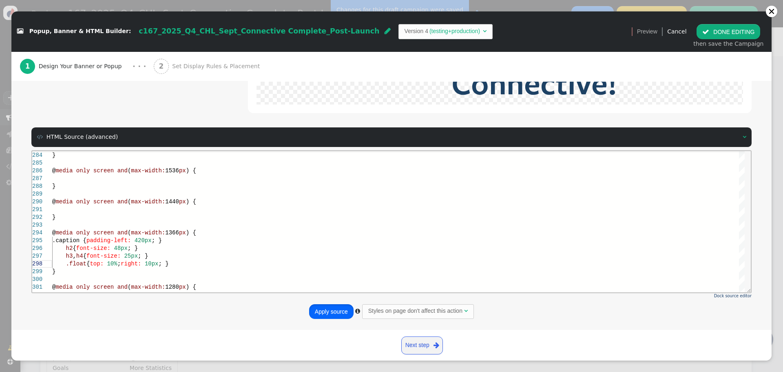
click at [325, 310] on button "Apply source" at bounding box center [331, 311] width 44 height 15
click at [727, 29] on button " DONE EDITING" at bounding box center [729, 31] width 64 height 15
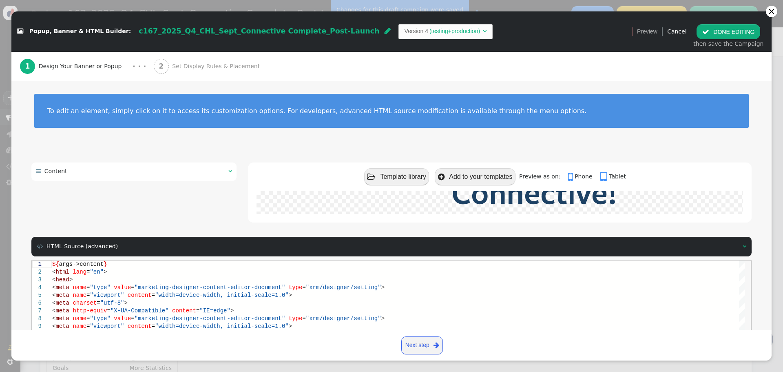
scroll to position [0, 0]
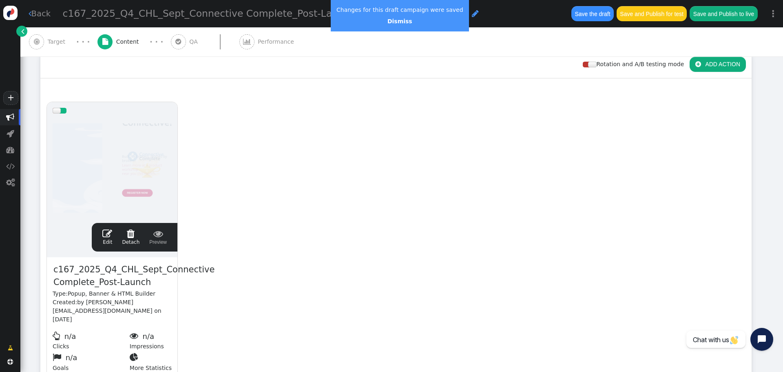
click at [591, 13] on button "Save the draft" at bounding box center [592, 13] width 42 height 15
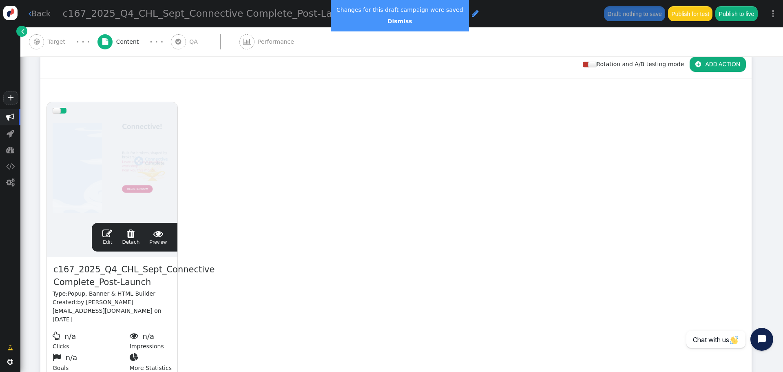
click at [109, 230] on span "" at bounding box center [107, 233] width 10 height 10
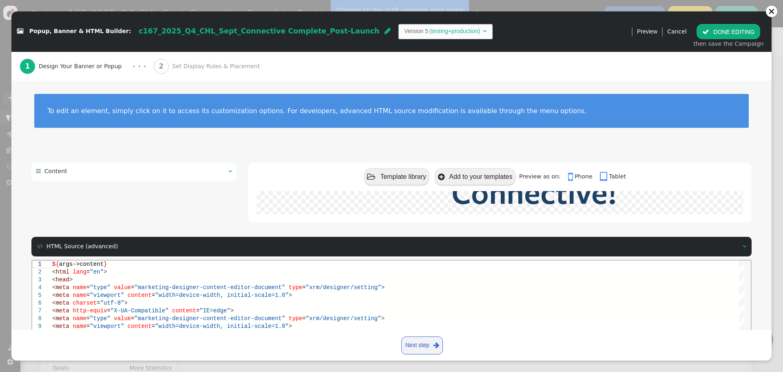
scroll to position [110, 0]
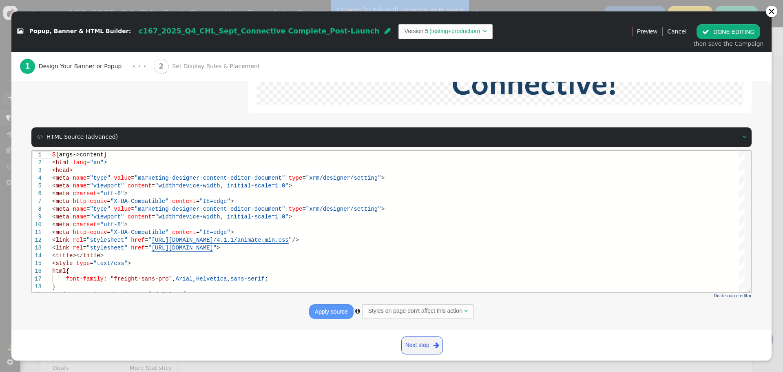
drag, startPoint x: 767, startPoint y: 150, endPoint x: 376, endPoint y: 111, distance: 392.7
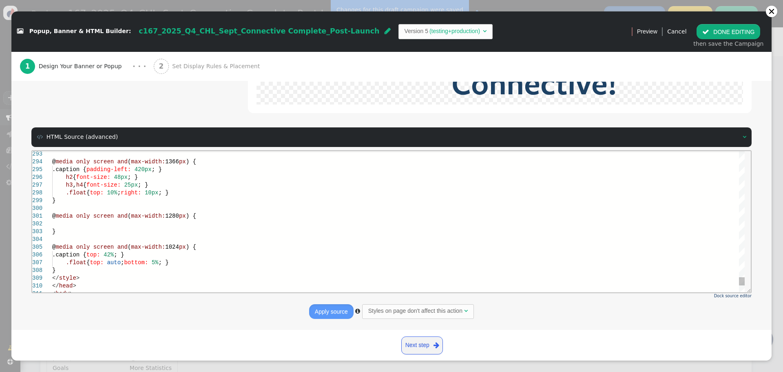
scroll to position [0, 0]
click at [113, 263] on span "auto" at bounding box center [114, 262] width 14 height 7
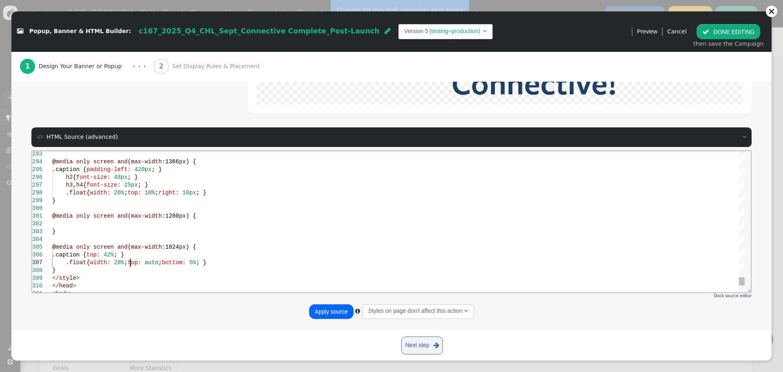
scroll to position [53, 78]
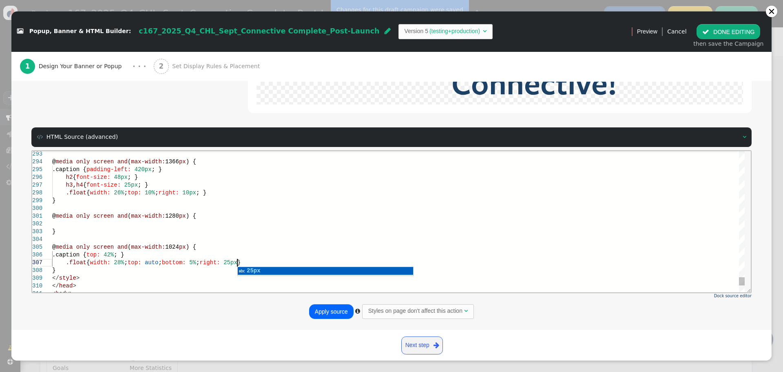
scroll to position [53, 188]
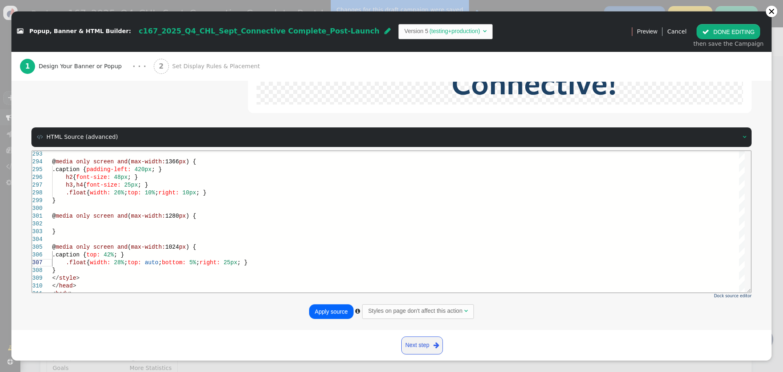
type textarea "@media only screen and (max-width: 1280px) { } @media only screen and (max-widt…"
click at [330, 307] on button "Apply source" at bounding box center [331, 311] width 44 height 15
click at [723, 31] on button " DONE EDITING" at bounding box center [729, 31] width 64 height 15
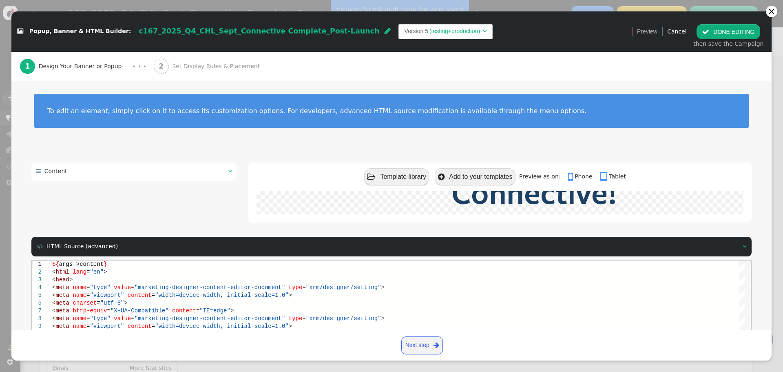
scroll to position [0, 0]
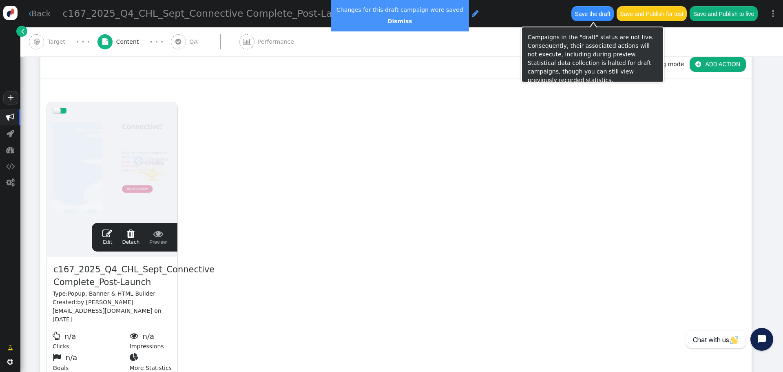
click at [590, 16] on button "Save the draft" at bounding box center [592, 13] width 42 height 15
